Goal: Task Accomplishment & Management: Manage account settings

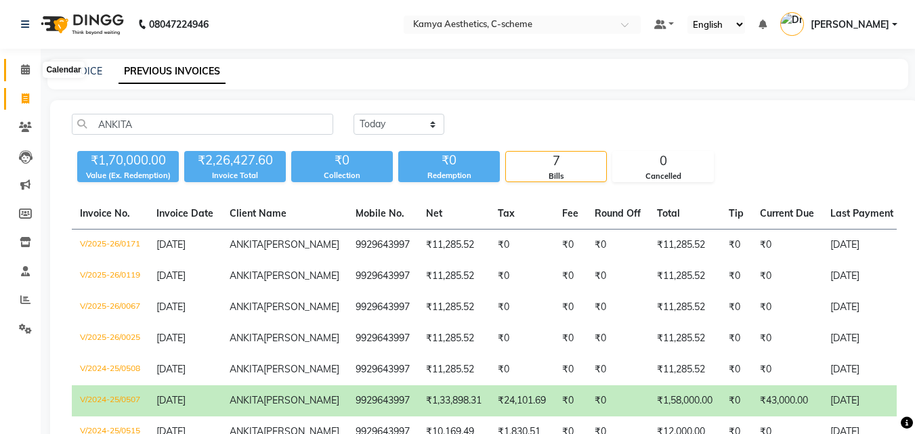
click at [26, 65] on icon at bounding box center [25, 69] width 9 height 10
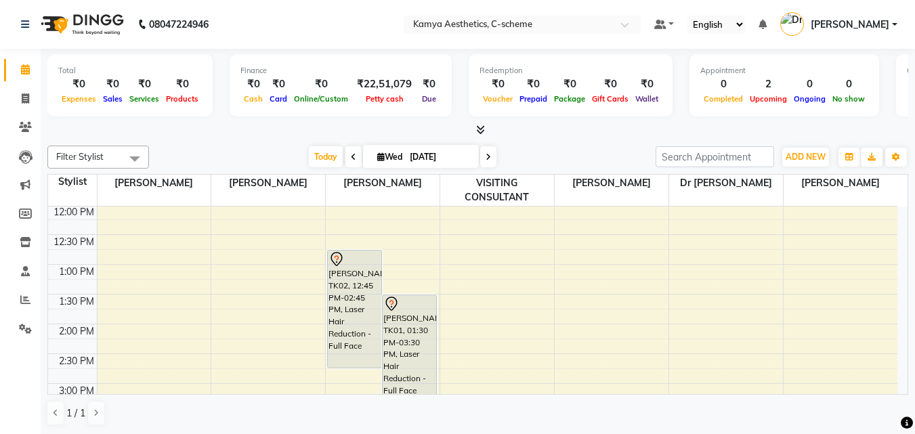
scroll to position [271, 0]
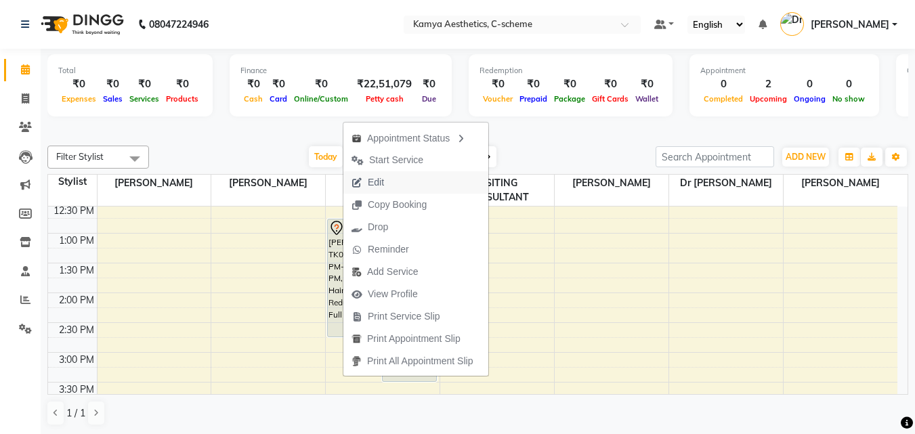
click at [375, 188] on span "Edit" at bounding box center [376, 182] width 16 height 14
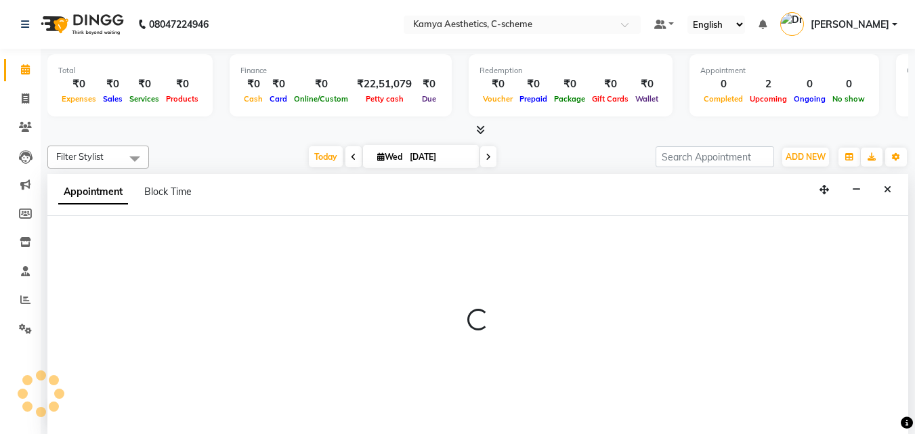
scroll to position [1, 0]
select select "tentative"
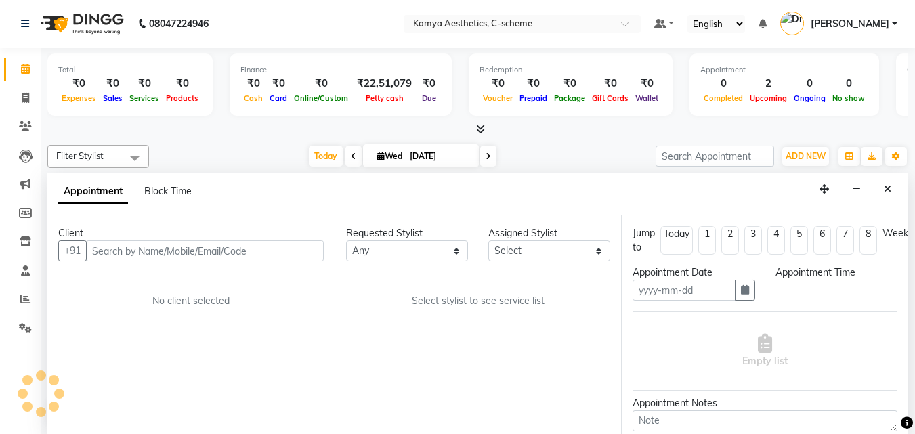
type input "[DATE]"
select select "765"
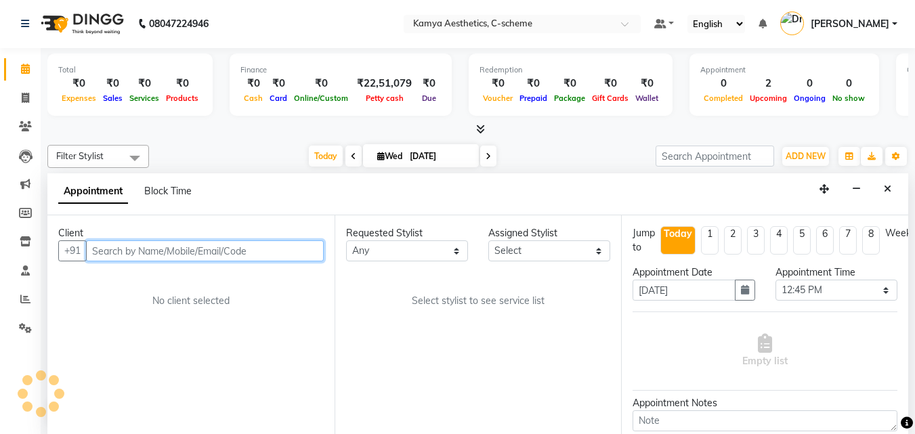
select select "41666"
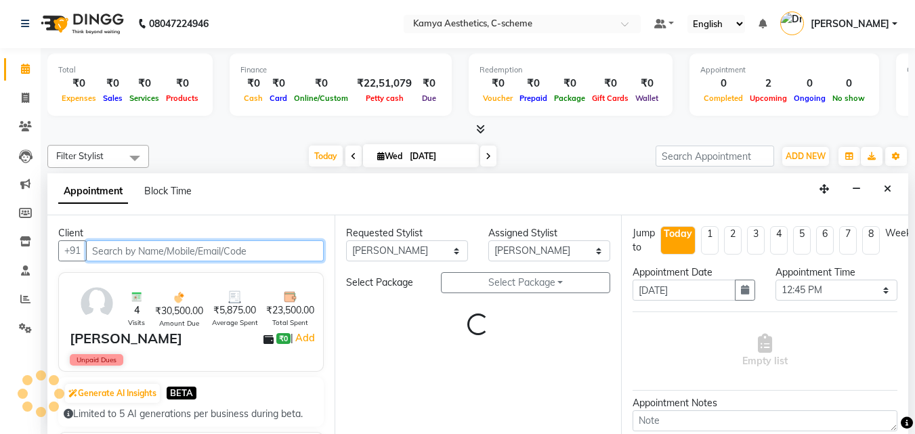
select select "2415"
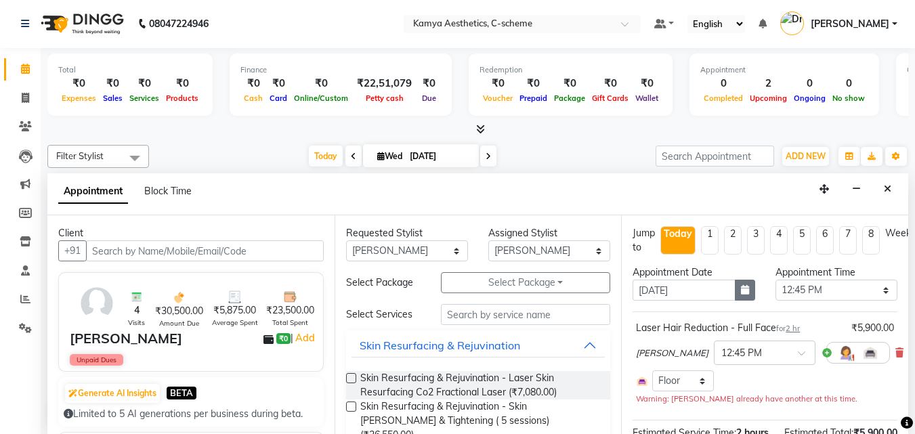
click at [742, 291] on icon "button" at bounding box center [745, 289] width 8 height 9
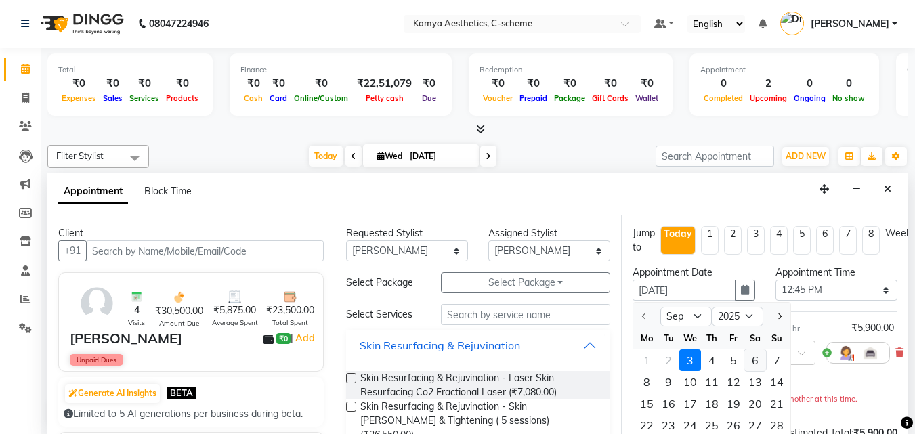
click at [753, 356] on div "6" at bounding box center [755, 361] width 22 height 22
type input "[DATE]"
select select "765"
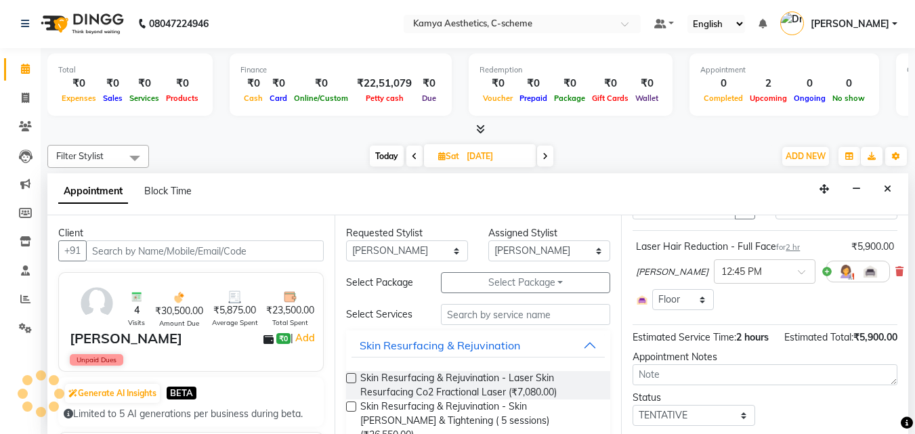
scroll to position [146, 0]
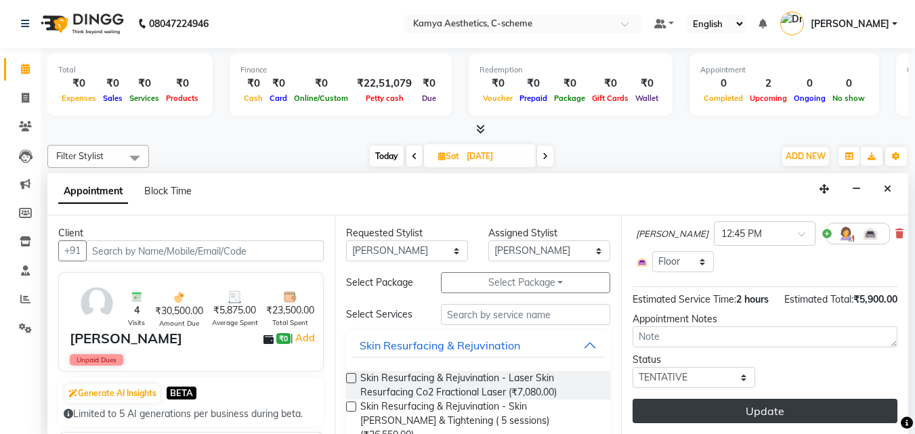
click at [742, 399] on button "Update" at bounding box center [765, 411] width 265 height 24
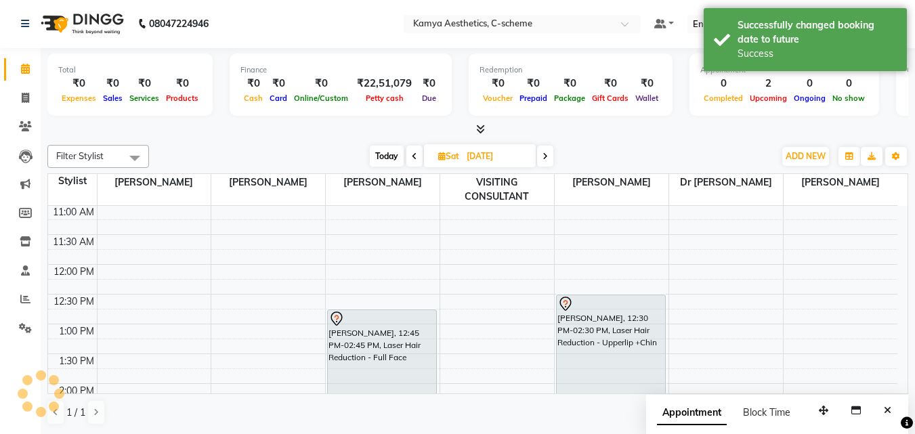
scroll to position [0, 0]
click at [391, 154] on span "Today" at bounding box center [387, 156] width 34 height 21
type input "[DATE]"
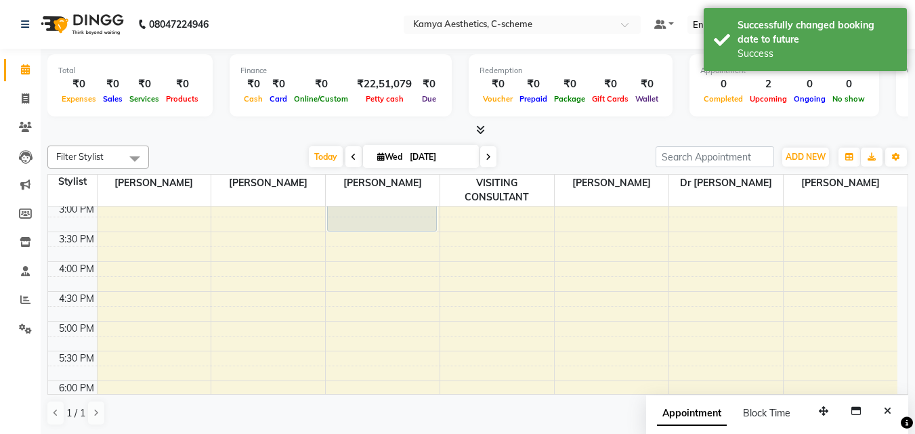
scroll to position [234, 0]
